Goal: Information Seeking & Learning: Learn about a topic

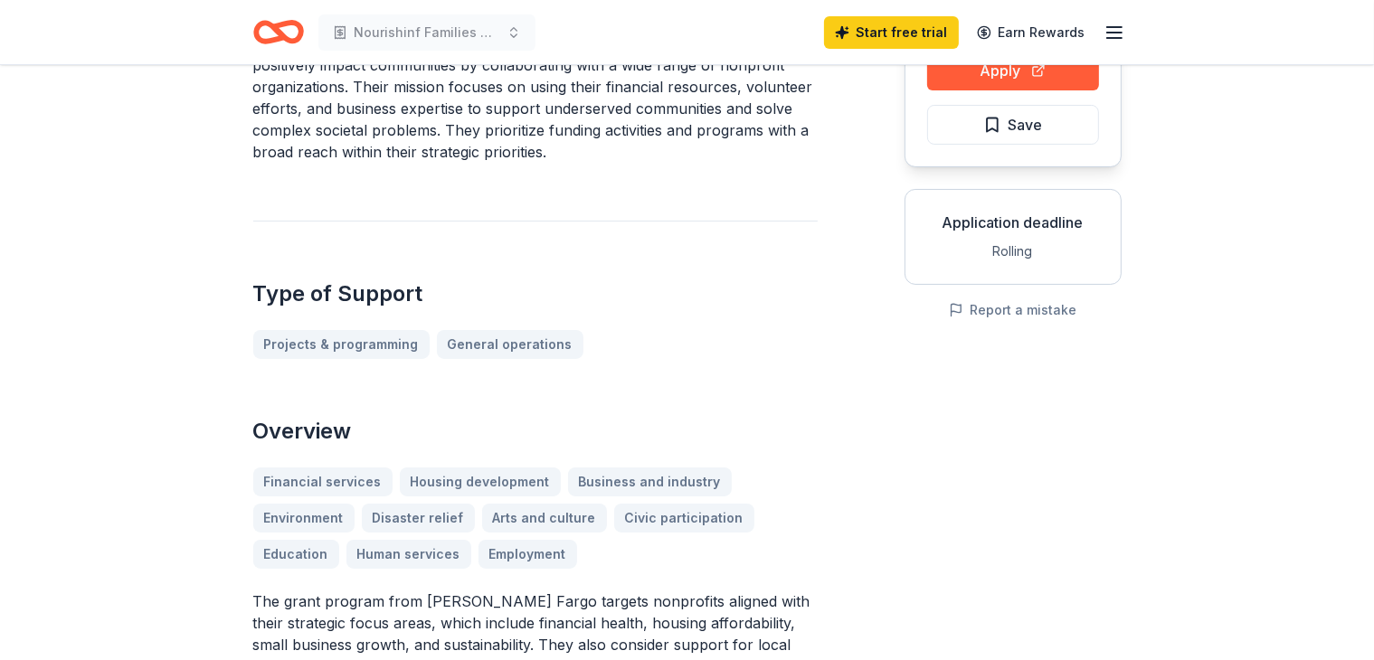
scroll to position [221, 0]
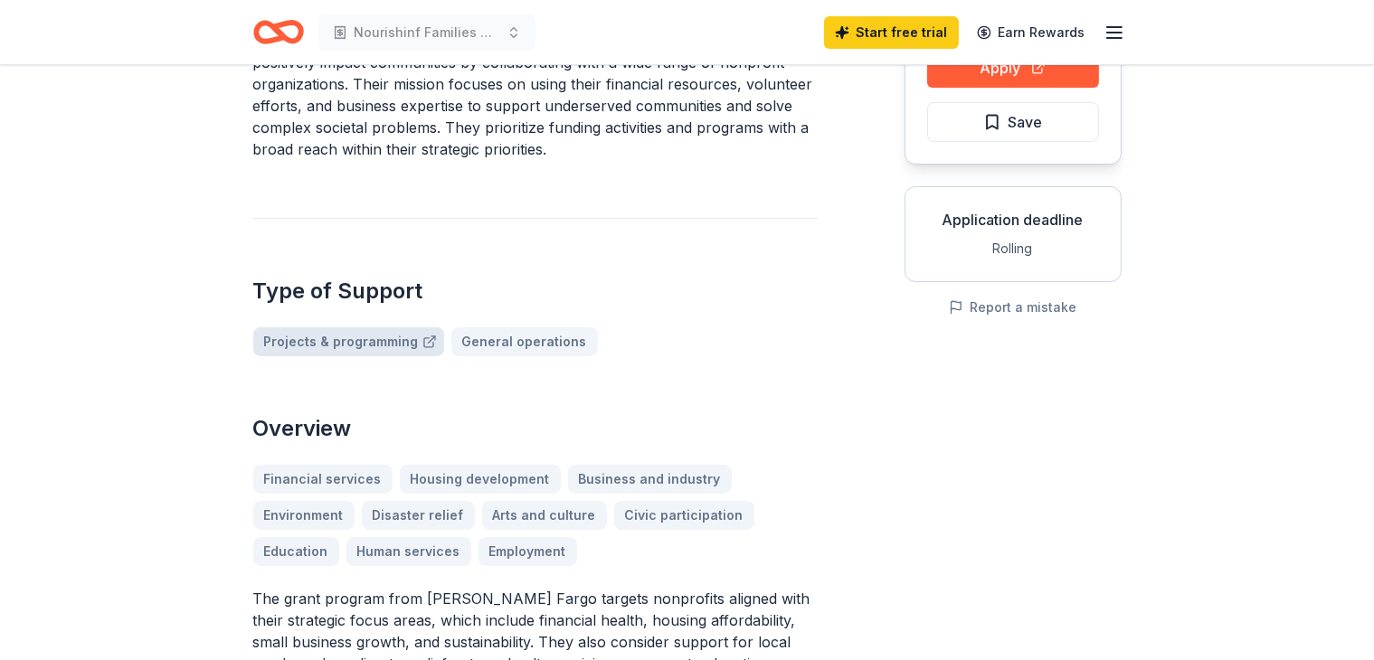
click at [342, 327] on link "Projects & programming" at bounding box center [348, 341] width 191 height 29
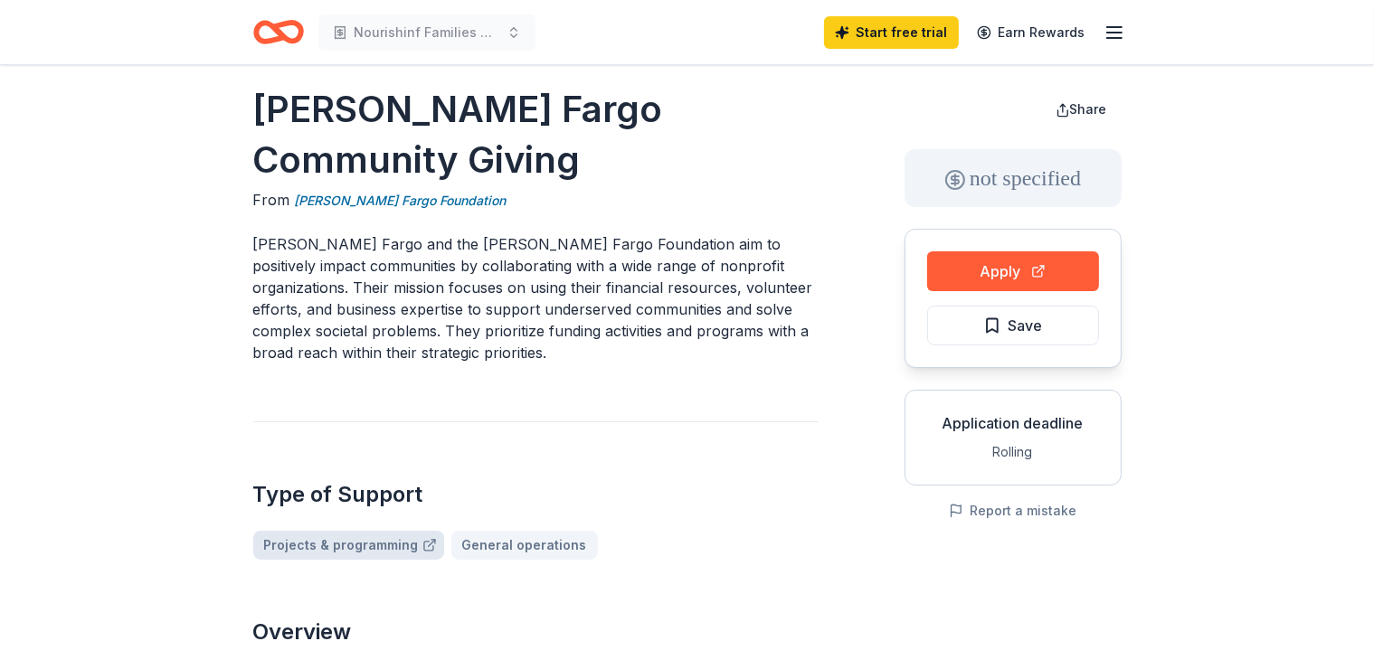
scroll to position [0, 0]
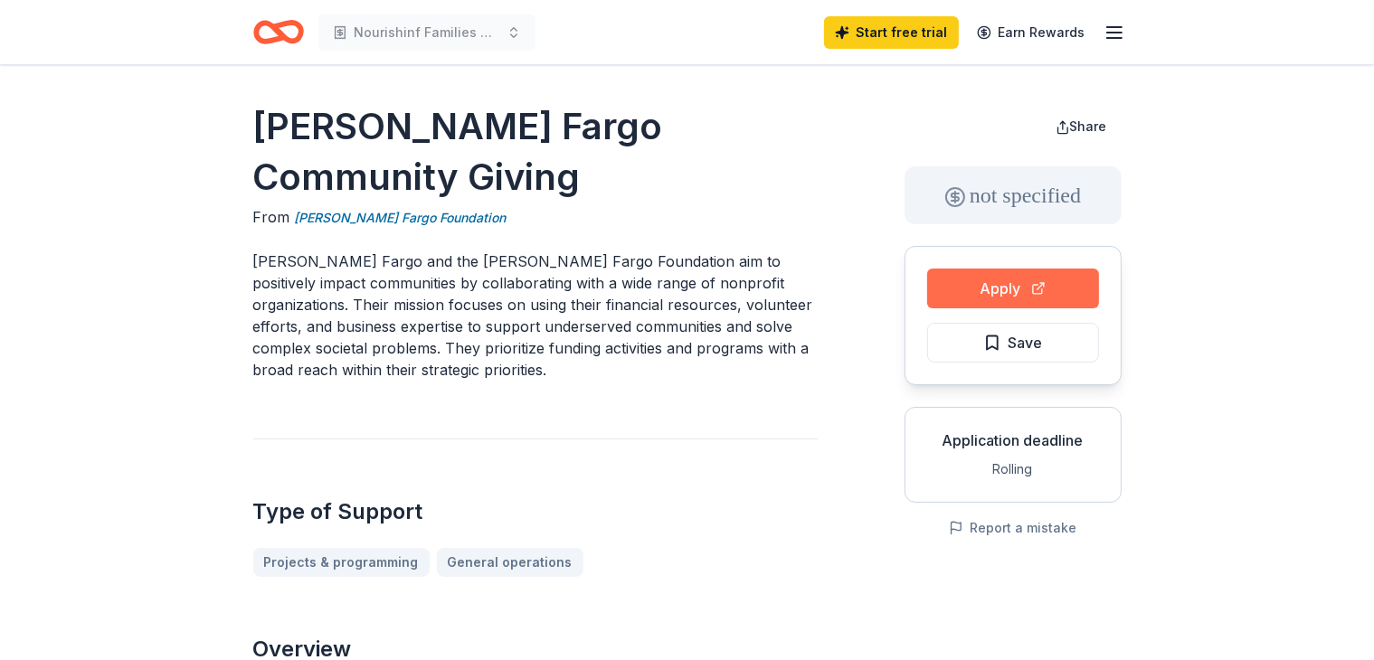
click at [1007, 288] on button "Apply" at bounding box center [1013, 289] width 172 height 40
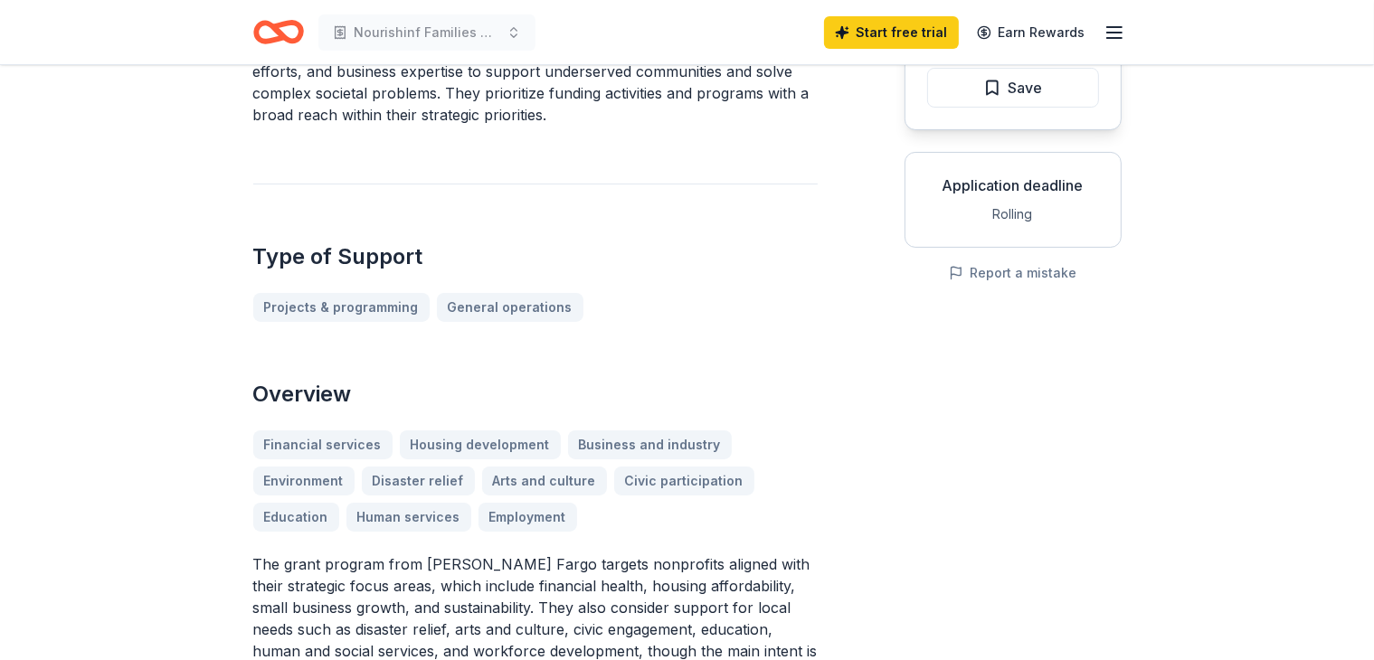
scroll to position [260, 0]
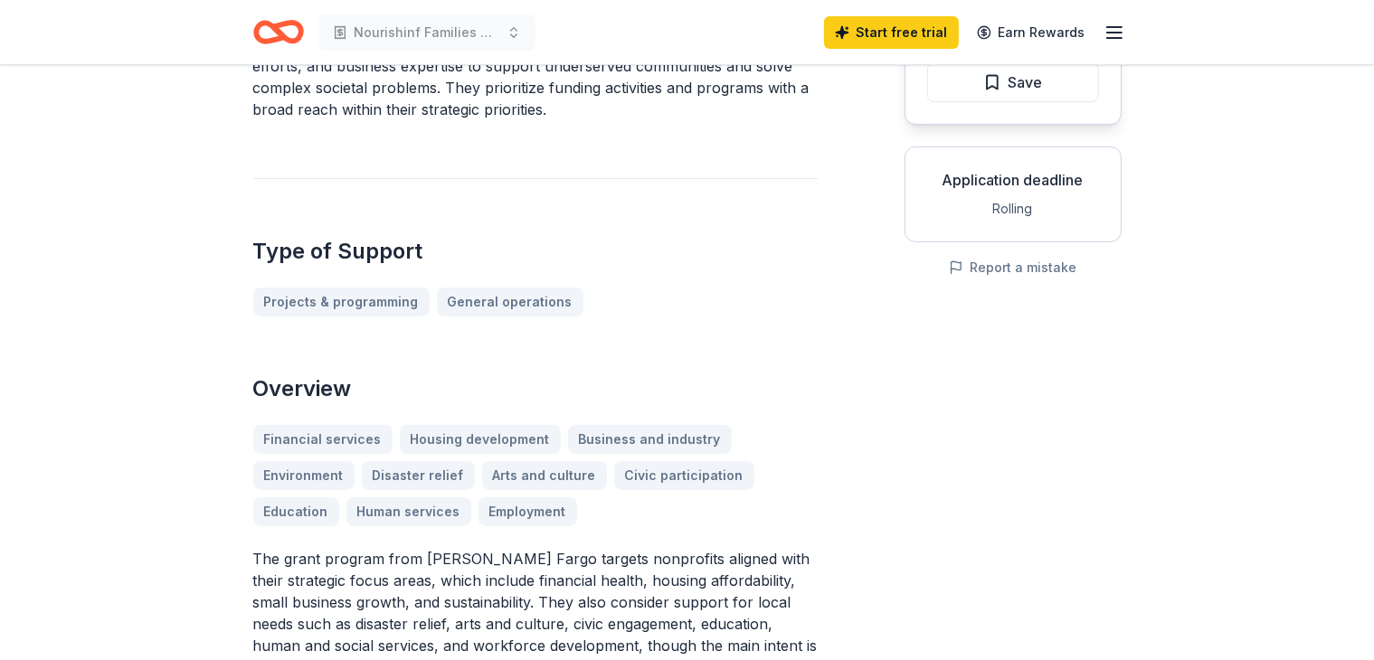
click at [391, 474] on div "Overview Financial services Housing development Business and industry Environme…" at bounding box center [535, 558] width 564 height 369
click at [400, 467] on div "Financial services Housing development Business and industry Environment Disast…" at bounding box center [535, 475] width 564 height 101
click at [395, 468] on div "Financial services Housing development Business and industry Environment Disast…" at bounding box center [535, 475] width 564 height 101
click at [390, 471] on div "Financial services Housing development Business and industry Environment Disast…" at bounding box center [535, 475] width 564 height 101
click at [391, 469] on div "Financial services Housing development Business and industry Environment Disast…" at bounding box center [535, 475] width 564 height 101
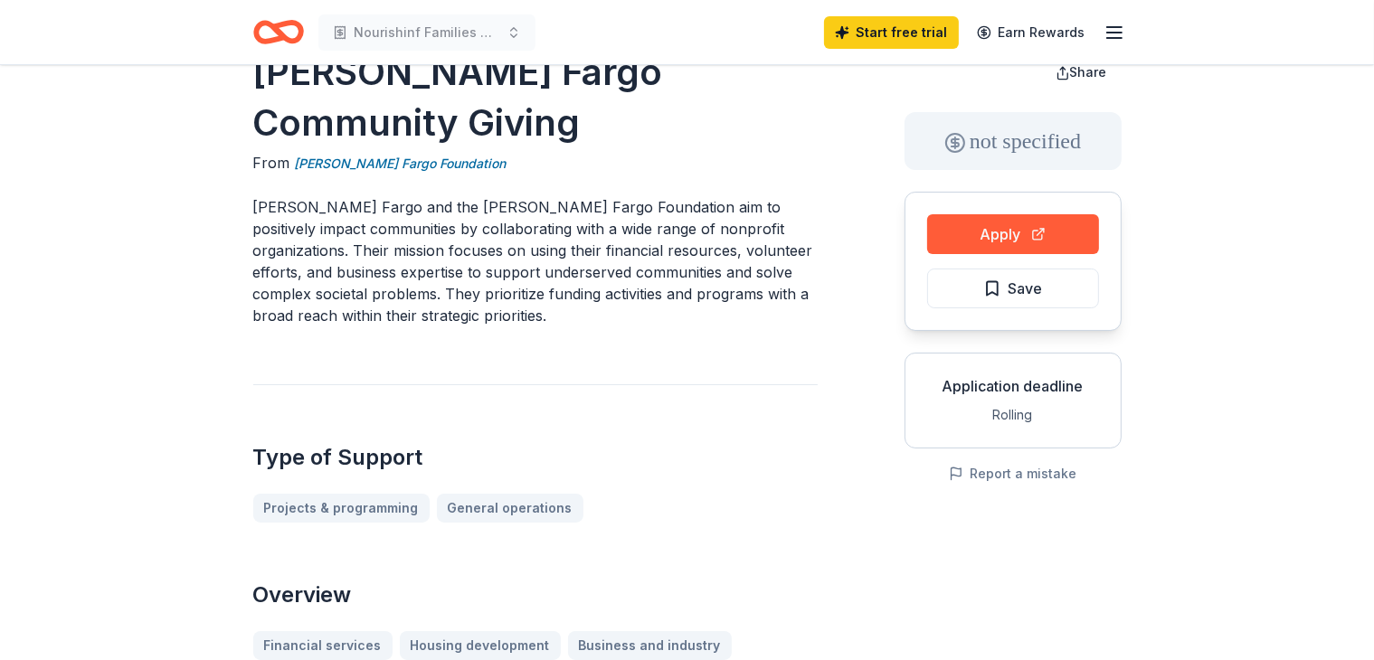
scroll to position [65, 0]
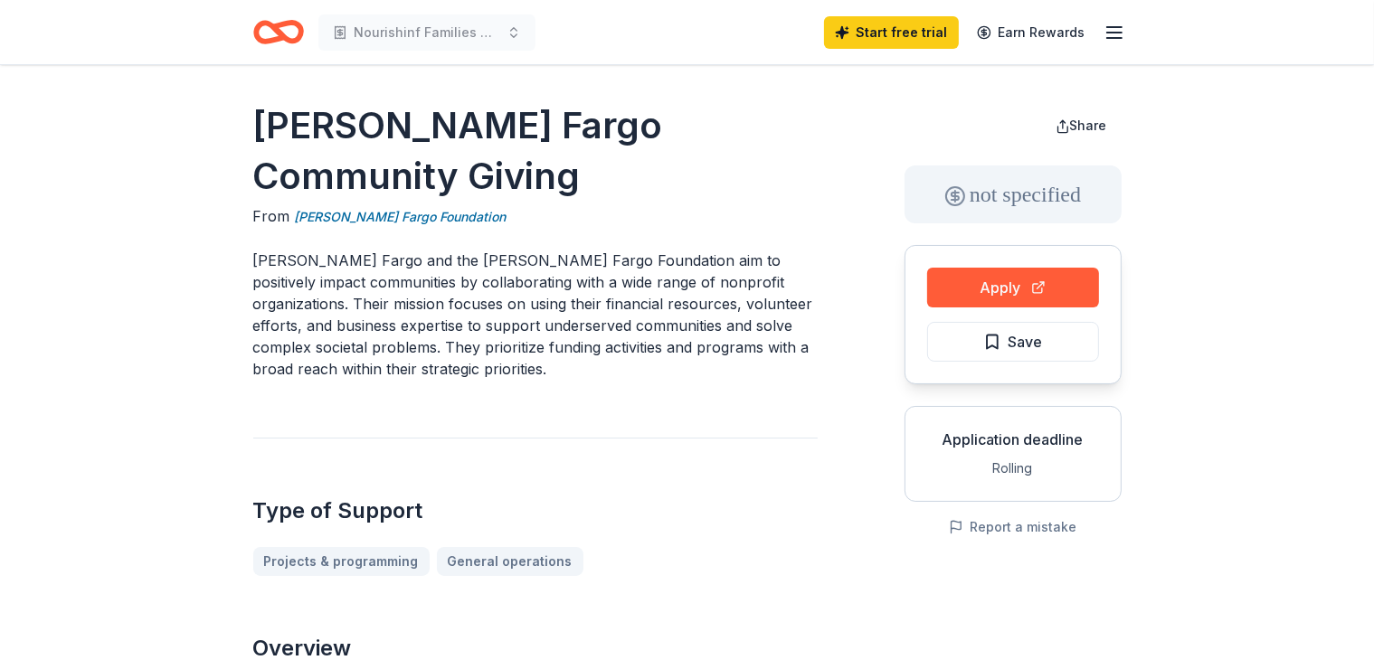
scroll to position [0, 0]
drag, startPoint x: 246, startPoint y: 121, endPoint x: 563, endPoint y: 147, distance: 317.7
drag, startPoint x: 249, startPoint y: 166, endPoint x: 408, endPoint y: 175, distance: 159.4
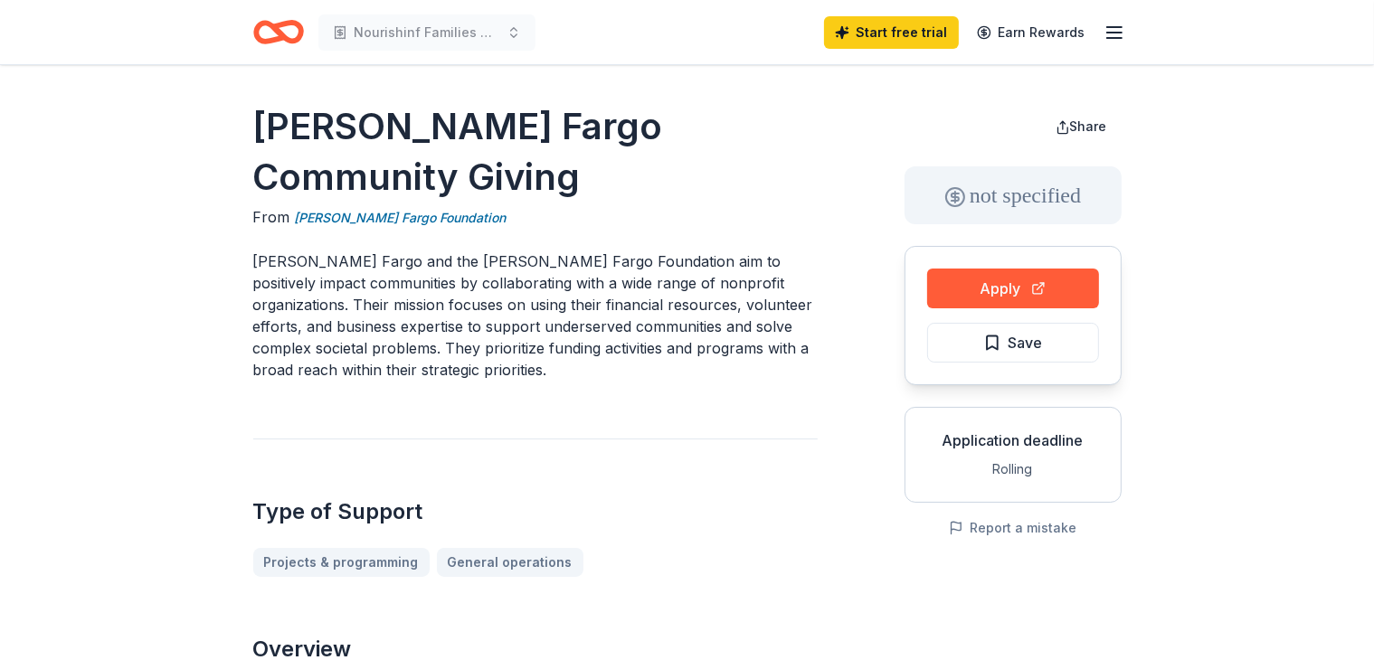
drag, startPoint x: 252, startPoint y: 212, endPoint x: 568, endPoint y: 337, distance: 339.8
click at [550, 320] on p "Wells Fargo and the Wells Fargo Foundation aim to positively impact communities…" at bounding box center [535, 316] width 564 height 130
drag, startPoint x: 478, startPoint y: 319, endPoint x: 552, endPoint y: 338, distance: 75.7
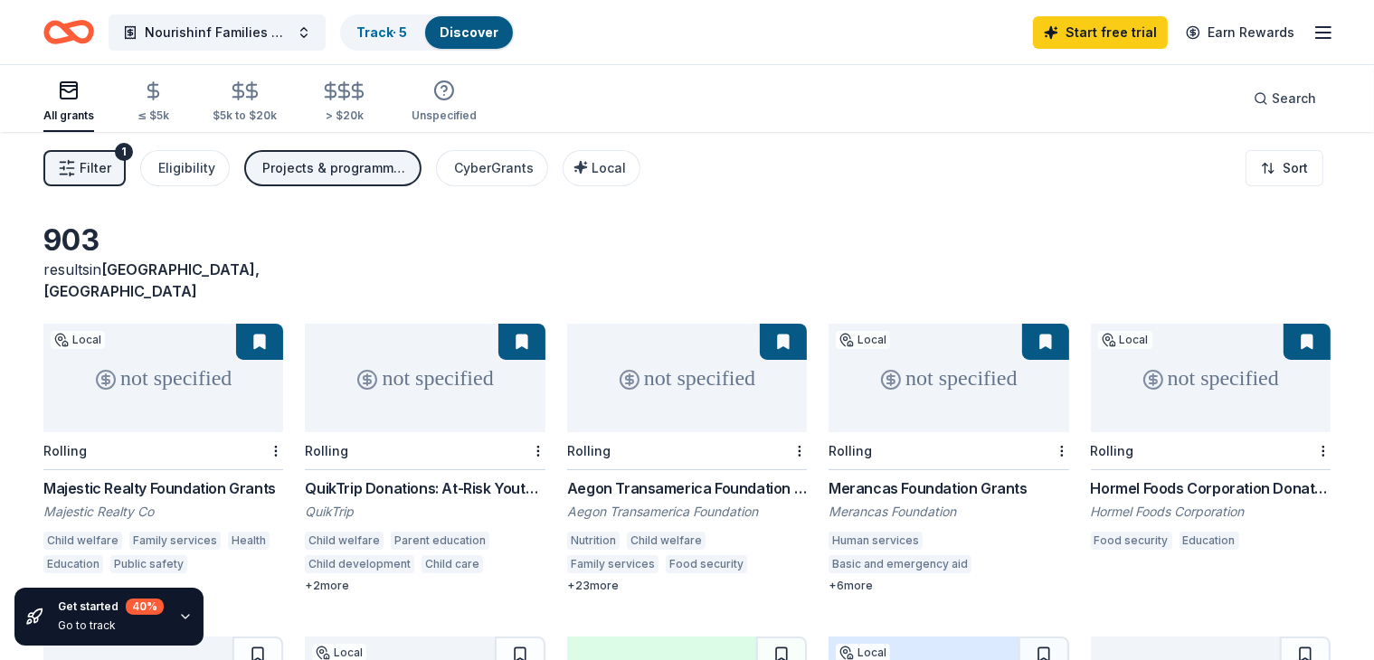
click at [350, 579] on div "+ 2 more" at bounding box center [425, 586] width 240 height 14
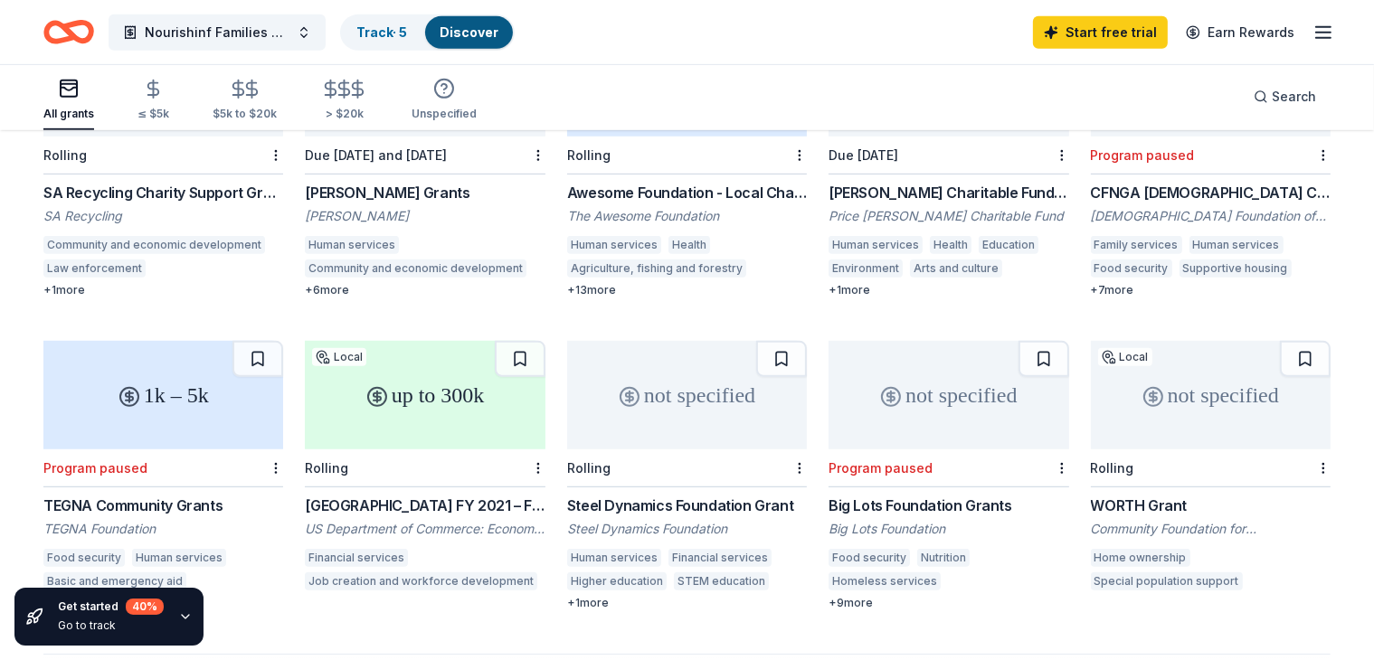
scroll to position [924, 0]
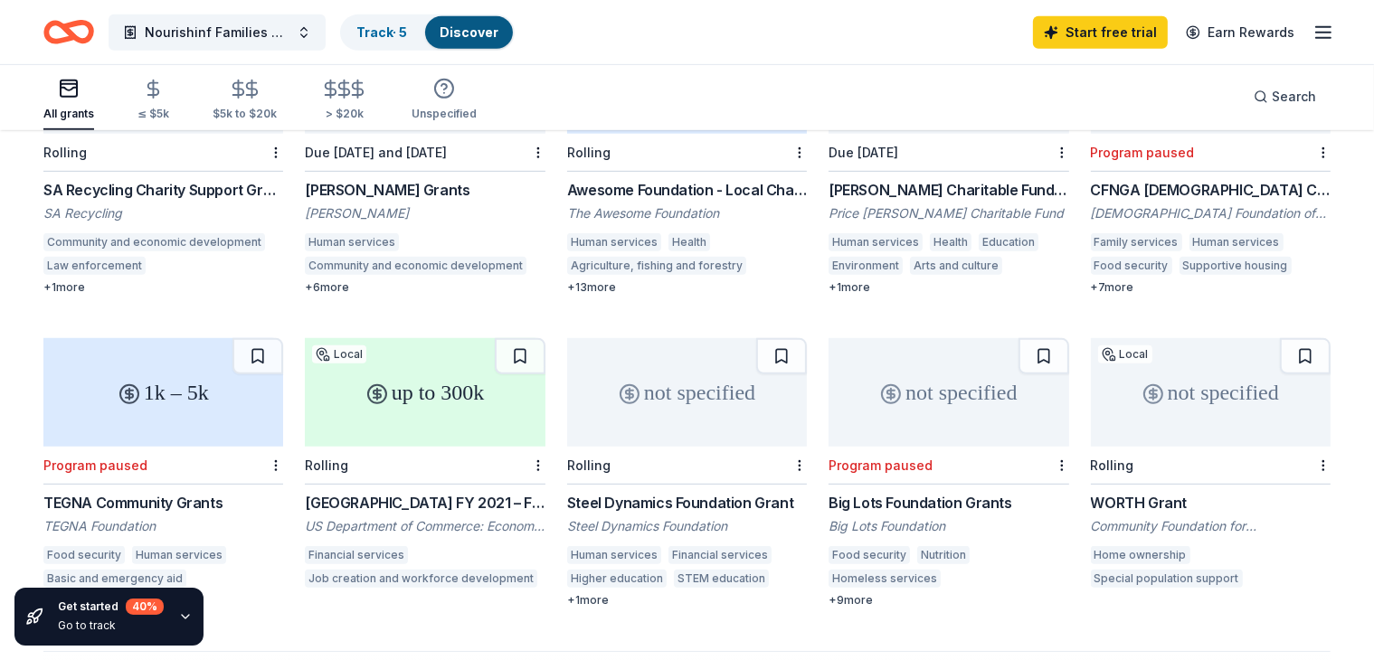
click at [1143, 280] on div "+ 7 more" at bounding box center [1211, 287] width 240 height 14
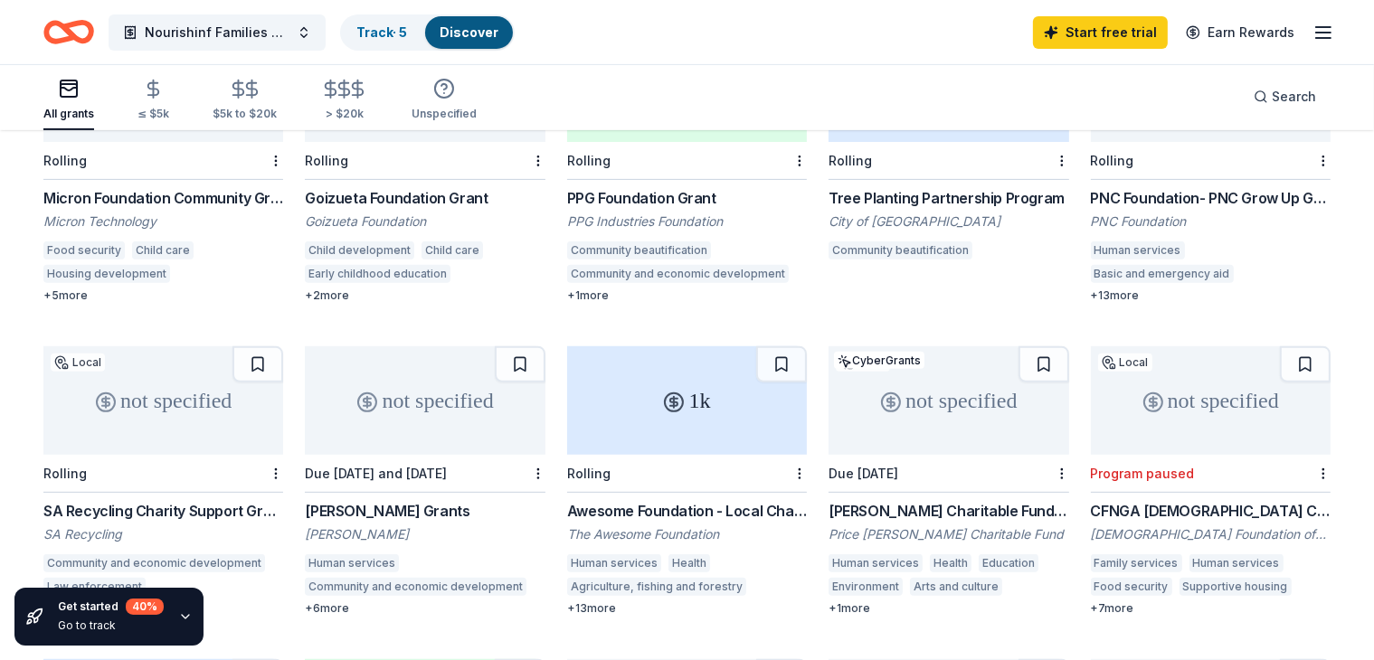
scroll to position [0, 0]
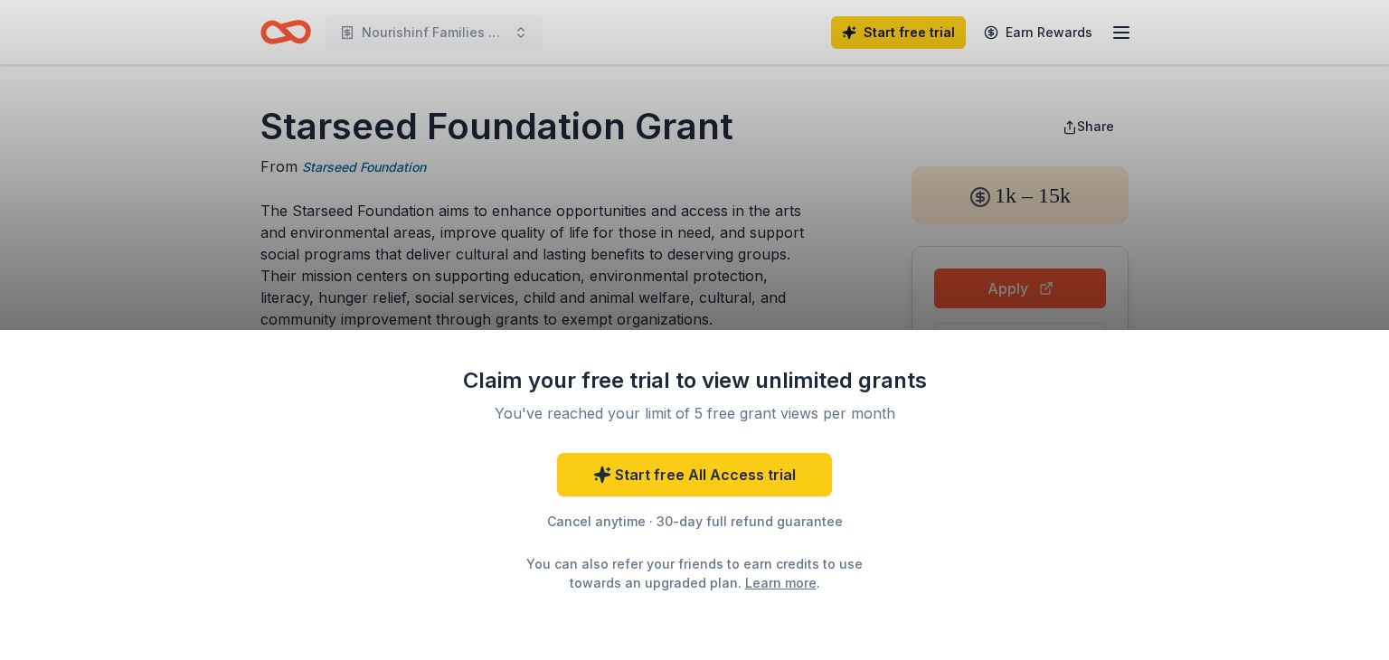
click at [1202, 457] on div "Claim your free trial to view unlimited grants You've reached your limit of 5 f…" at bounding box center [694, 495] width 1389 height 330
click at [1201, 145] on div "Claim your free trial to view unlimited grants You've reached your limit of 5 f…" at bounding box center [694, 330] width 1389 height 660
click at [1187, 17] on div "Claim your free trial to view unlimited grants You've reached your limit of 5 f…" at bounding box center [694, 330] width 1389 height 660
